Goal: Information Seeking & Learning: Learn about a topic

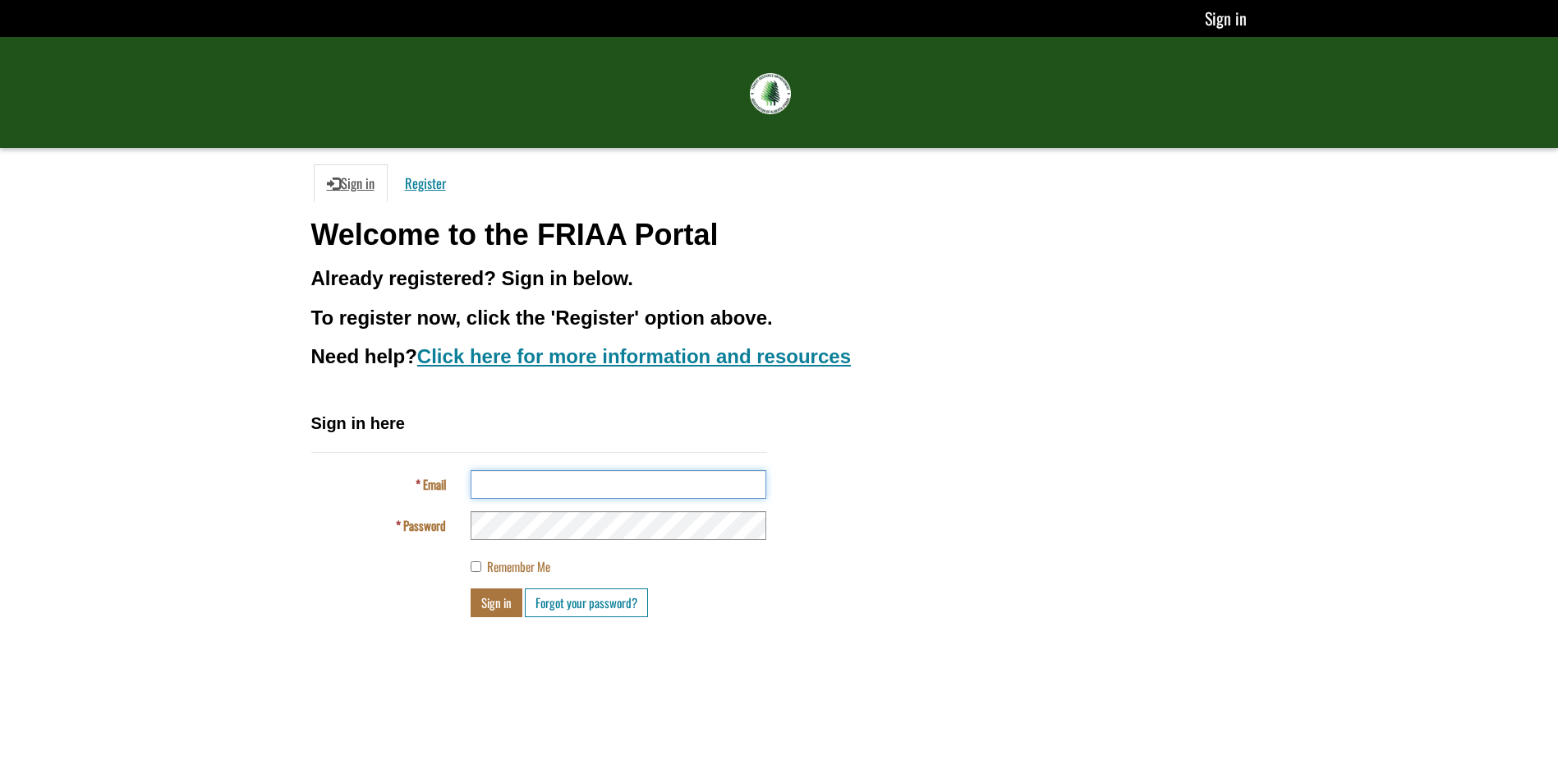
click at [511, 492] on input "Email" at bounding box center [618, 485] width 296 height 29
type input "**********"
click at [495, 599] on button "Sign in" at bounding box center [496, 602] width 52 height 29
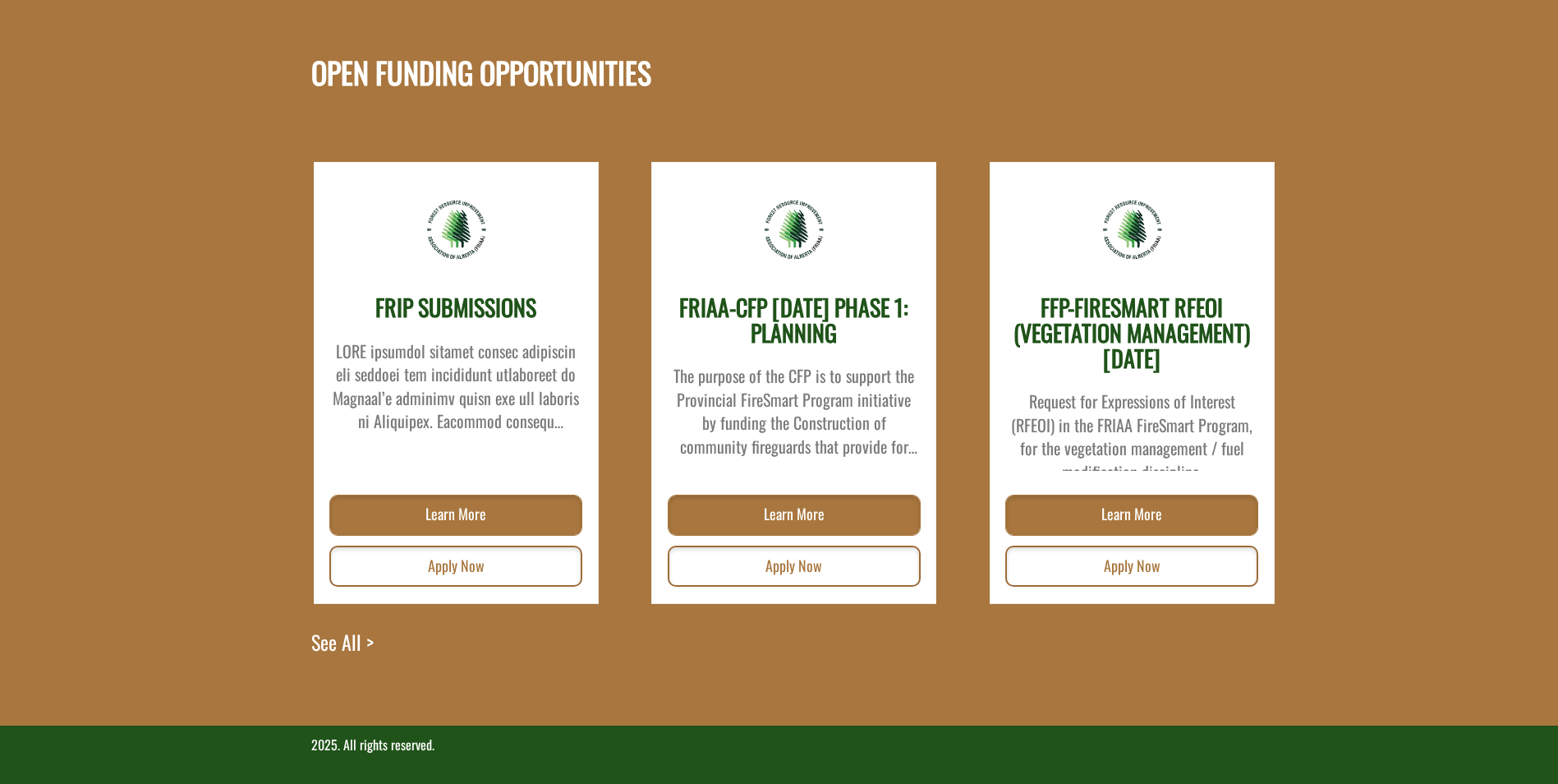
scroll to position [2135, 0]
click at [351, 639] on link "See All >" at bounding box center [343, 677] width 63 height 98
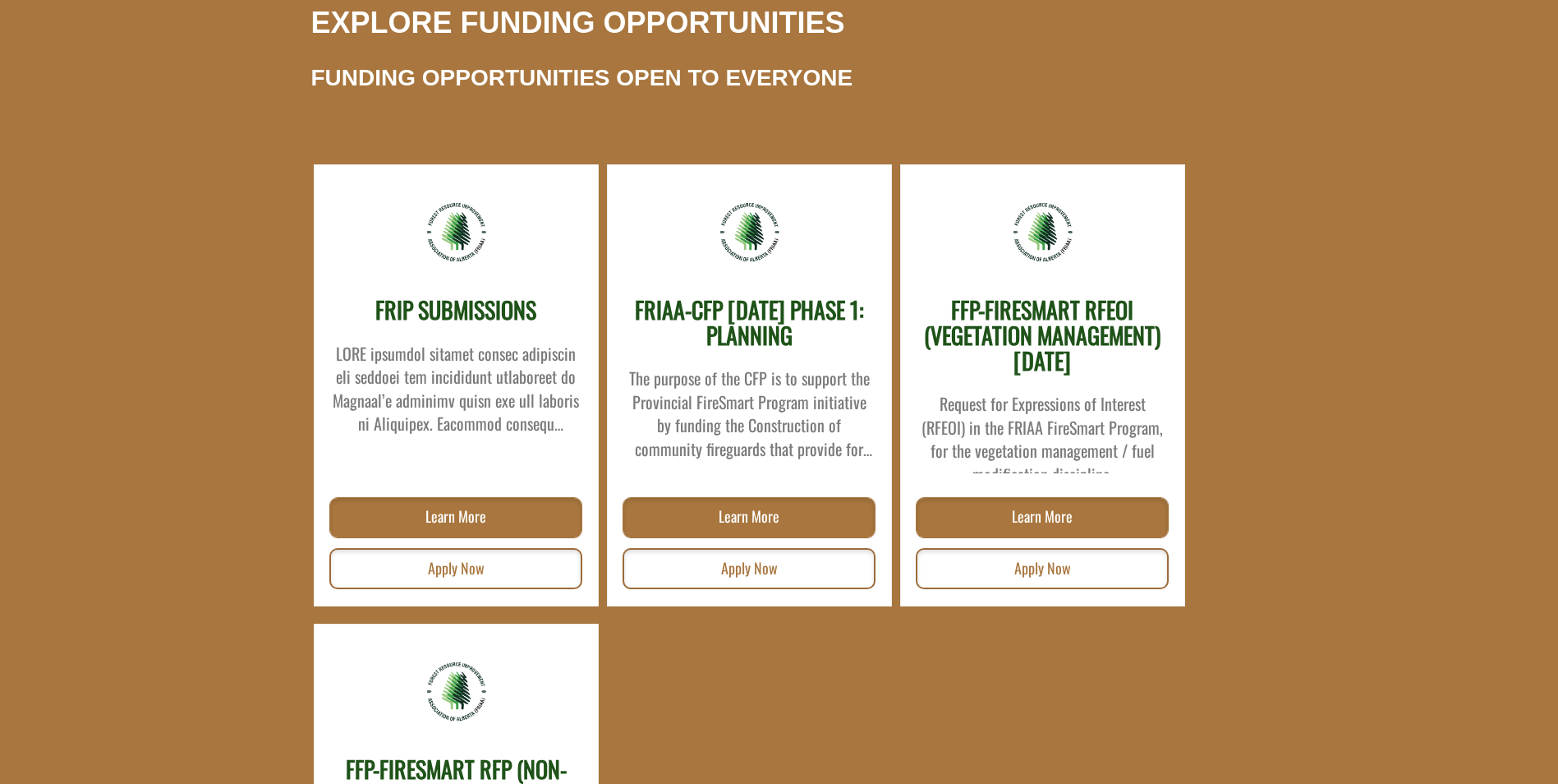
scroll to position [164, 0]
